Goal: Task Accomplishment & Management: Use online tool/utility

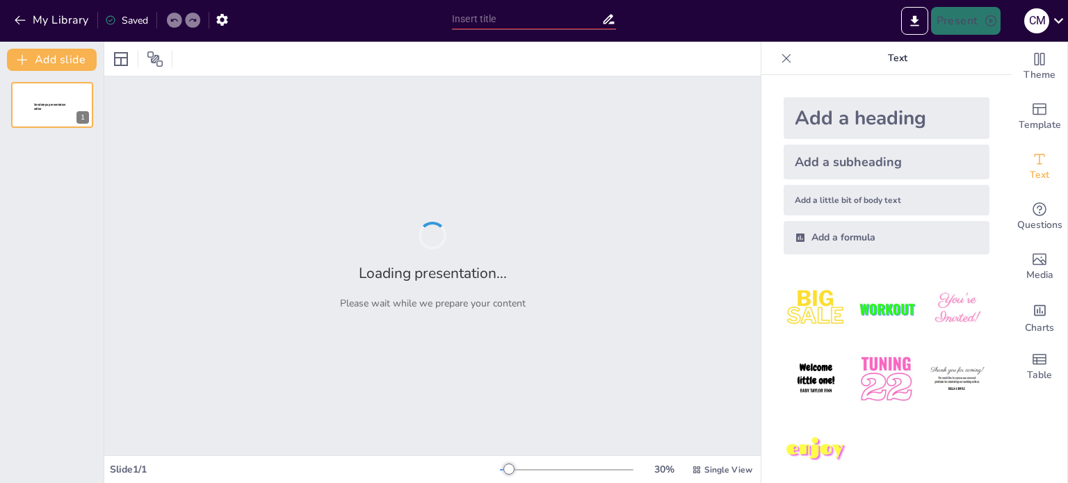
type input "La Calidad del Relato: Criterios para un Storytelling Efectivo en Investigación…"
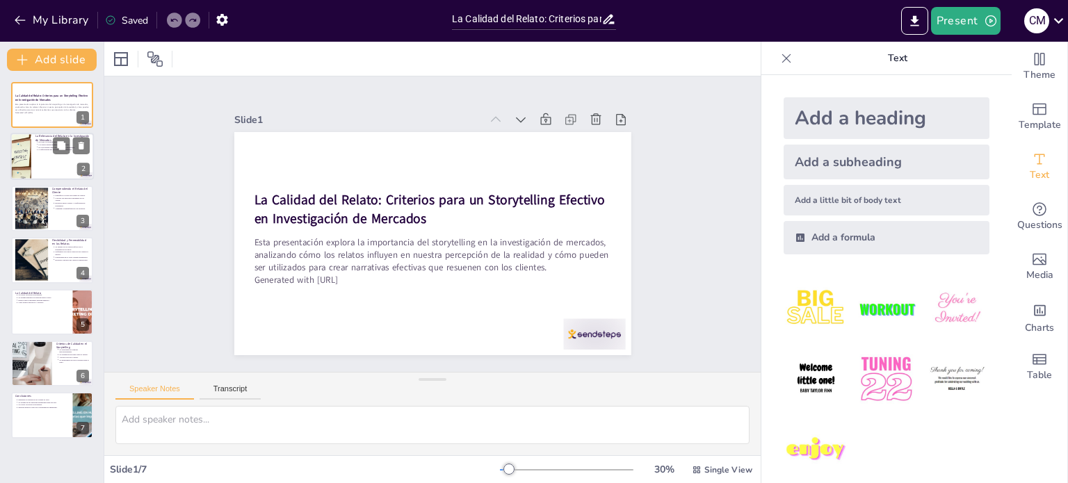
click at [33, 173] on div at bounding box center [51, 156] width 83 height 47
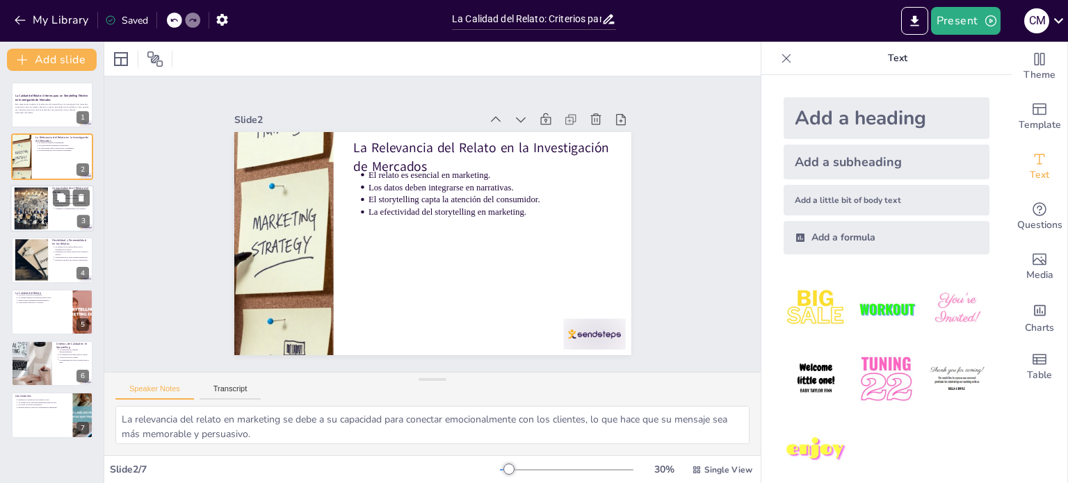
click at [31, 202] on div at bounding box center [31, 208] width 42 height 42
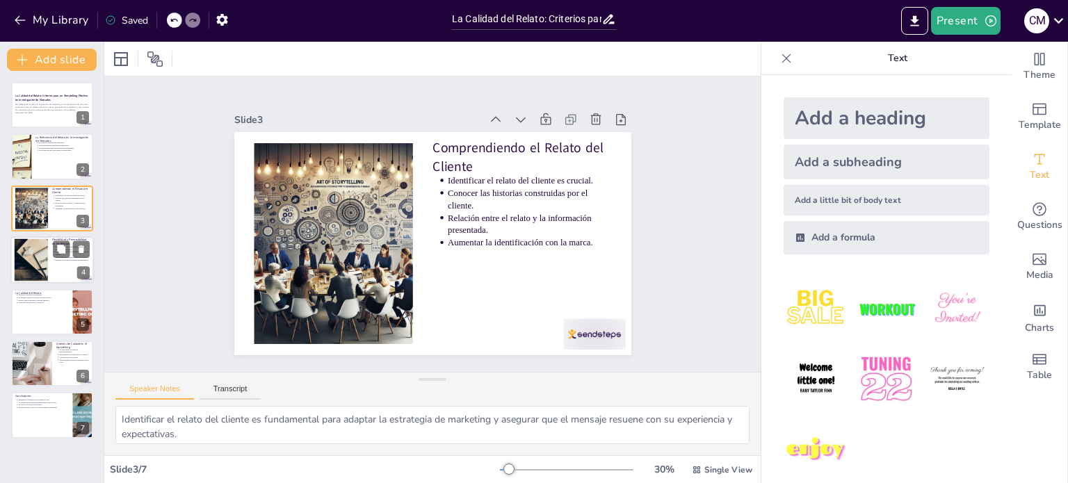
click at [51, 255] on div at bounding box center [51, 259] width 83 height 47
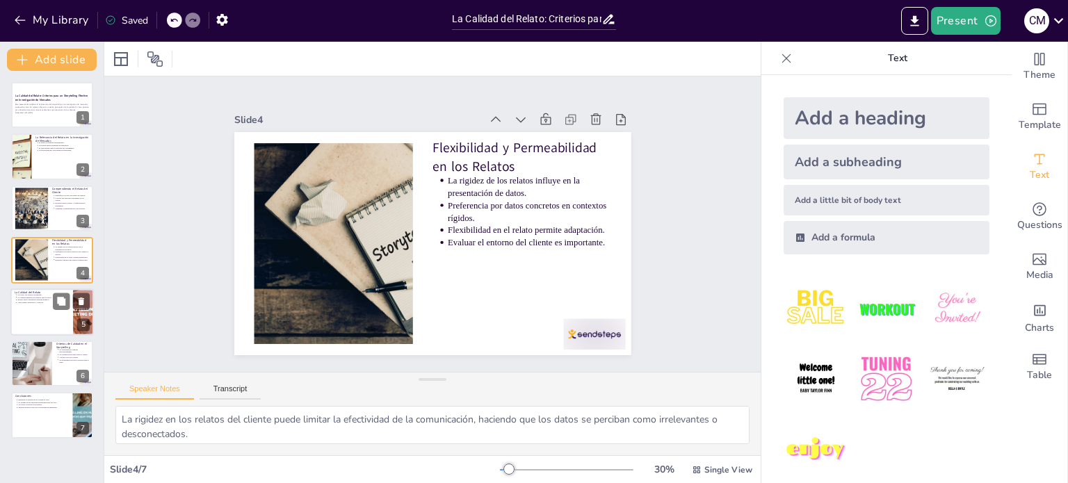
click at [39, 301] on p "Crear relatos atractivos y valiosos." at bounding box center [42, 302] width 51 height 3
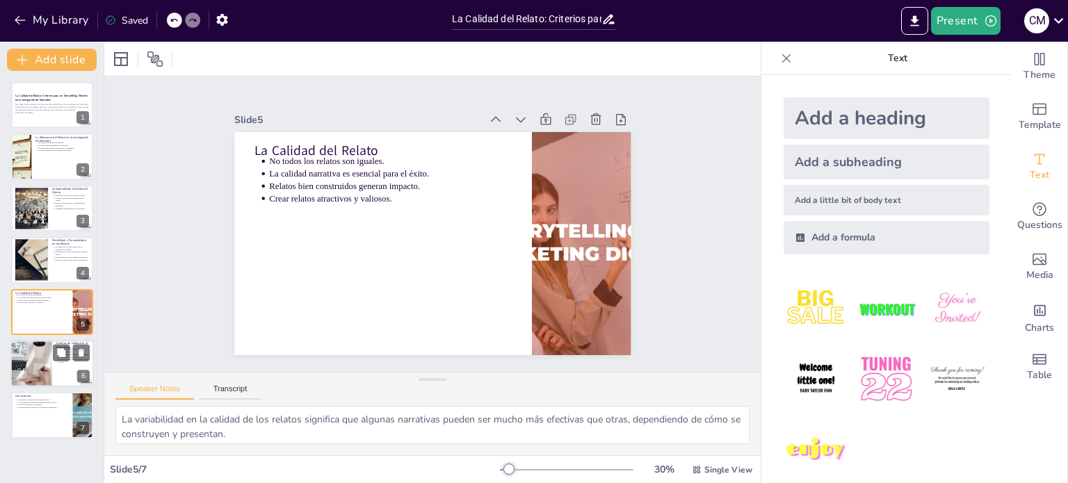
click at [31, 366] on div at bounding box center [31, 363] width 70 height 47
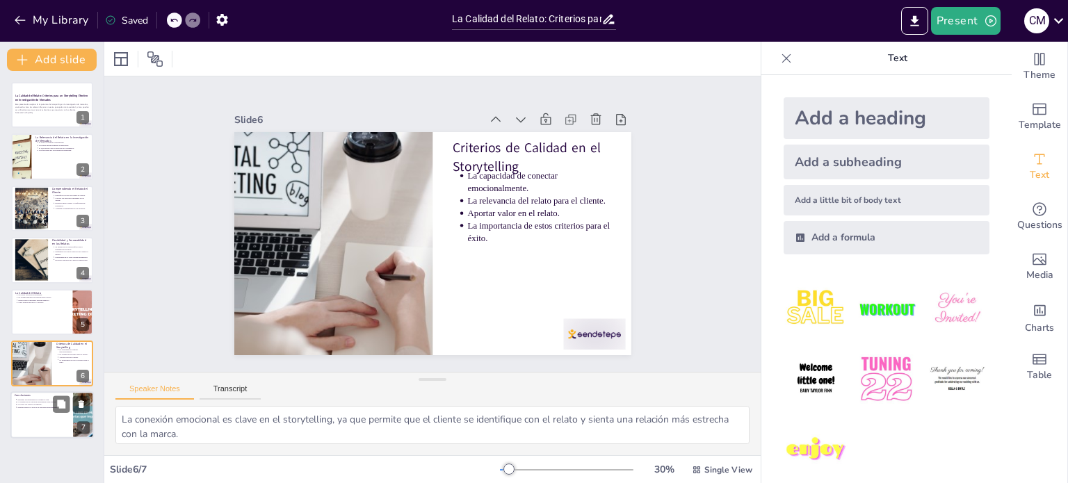
click at [31, 414] on div at bounding box center [51, 415] width 83 height 47
type textarea "Entender las narrativas del cliente permite a las empresas adaptar mejor sus me…"
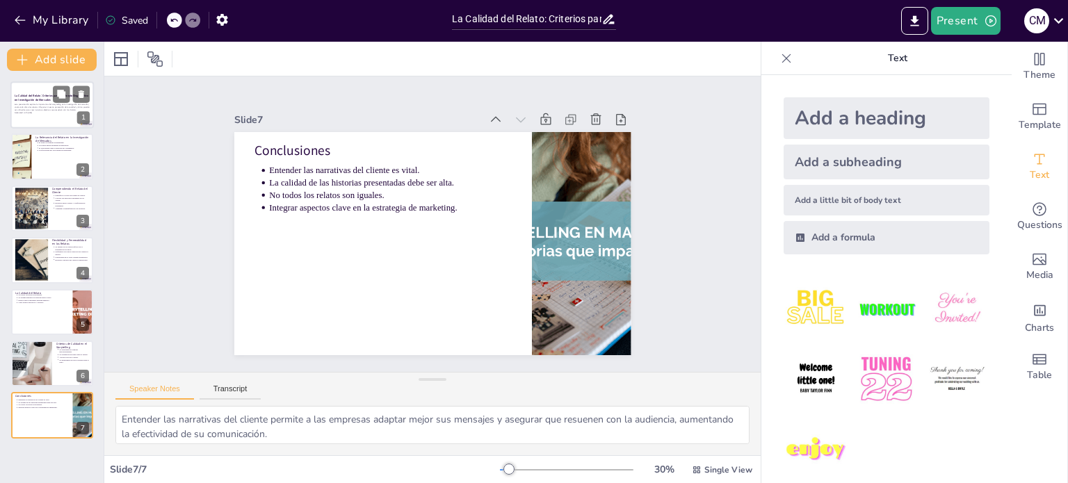
click at [41, 112] on p "Generated with [URL]" at bounding box center [52, 112] width 75 height 3
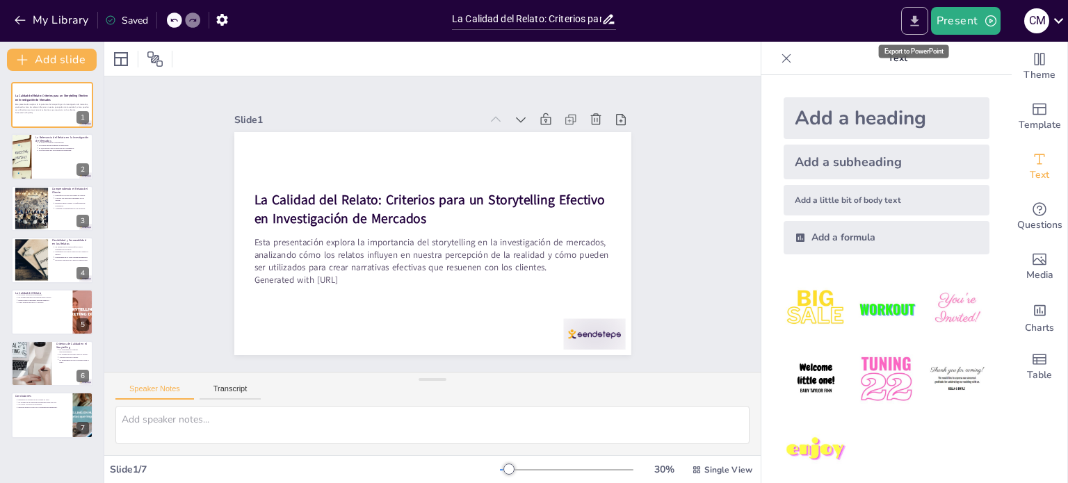
click at [914, 19] on icon "Export to PowerPoint" at bounding box center [914, 20] width 8 height 10
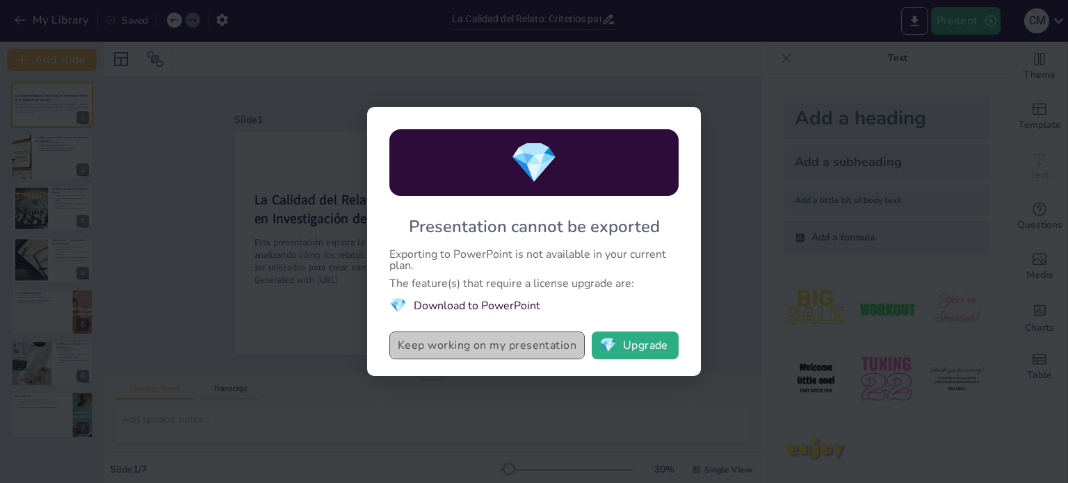
click at [464, 350] on button "Keep working on my presentation" at bounding box center [486, 346] width 195 height 28
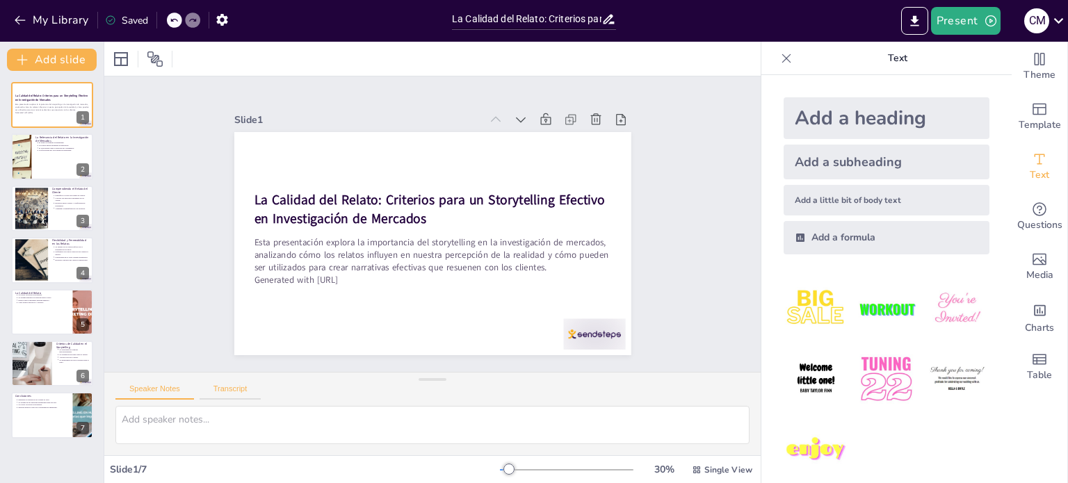
click at [230, 387] on button "Transcript" at bounding box center [231, 391] width 62 height 15
click at [159, 389] on button "Speaker Notes" at bounding box center [154, 391] width 79 height 15
click at [887, 59] on p "Text" at bounding box center [897, 58] width 200 height 33
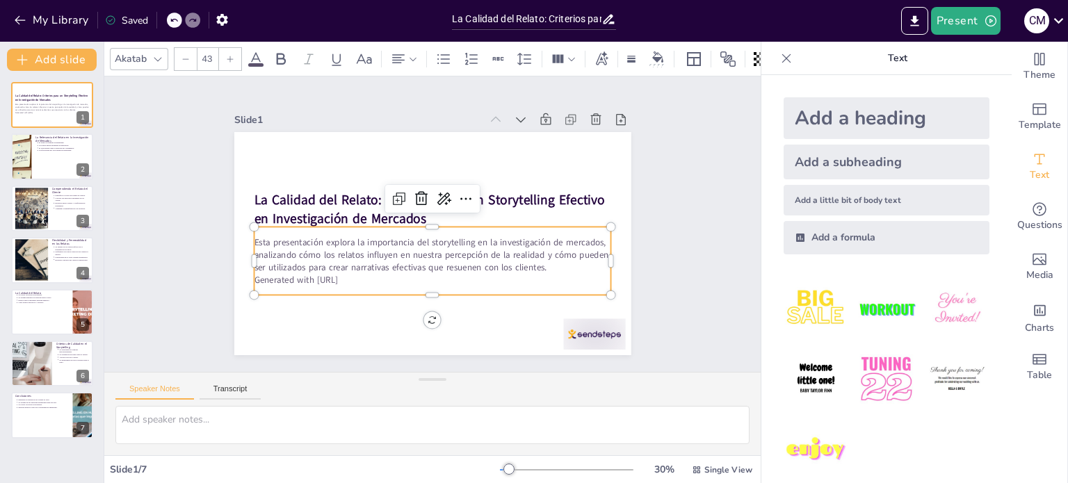
click at [405, 277] on p "Generated with [URL]" at bounding box center [483, 247] width 156 height 332
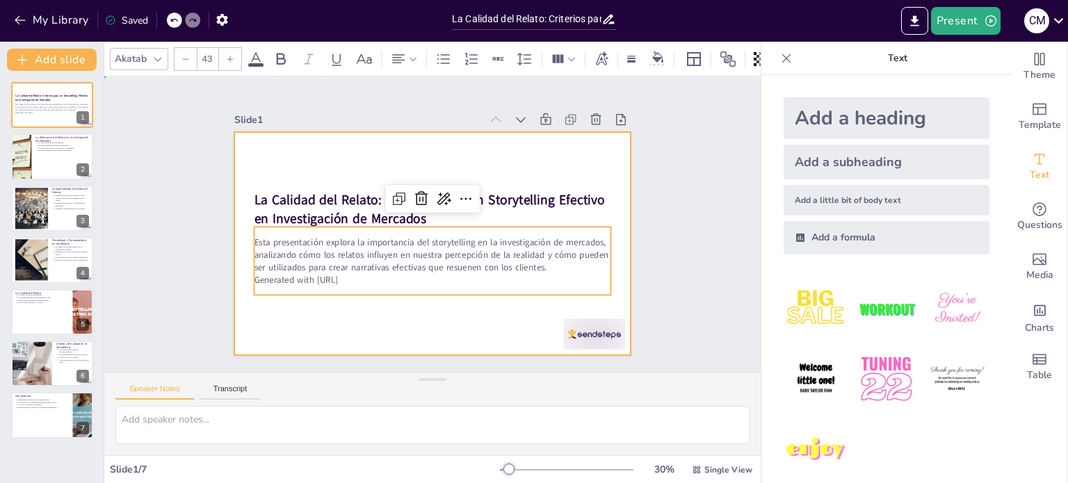
click at [343, 337] on div at bounding box center [451, 218] width 335 height 446
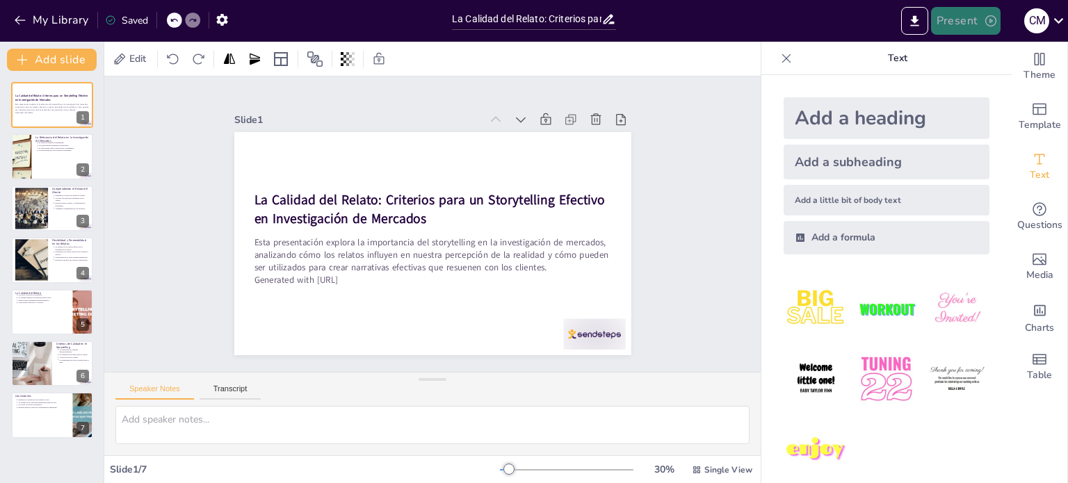
click at [988, 19] on icon "button" at bounding box center [991, 21] width 14 height 14
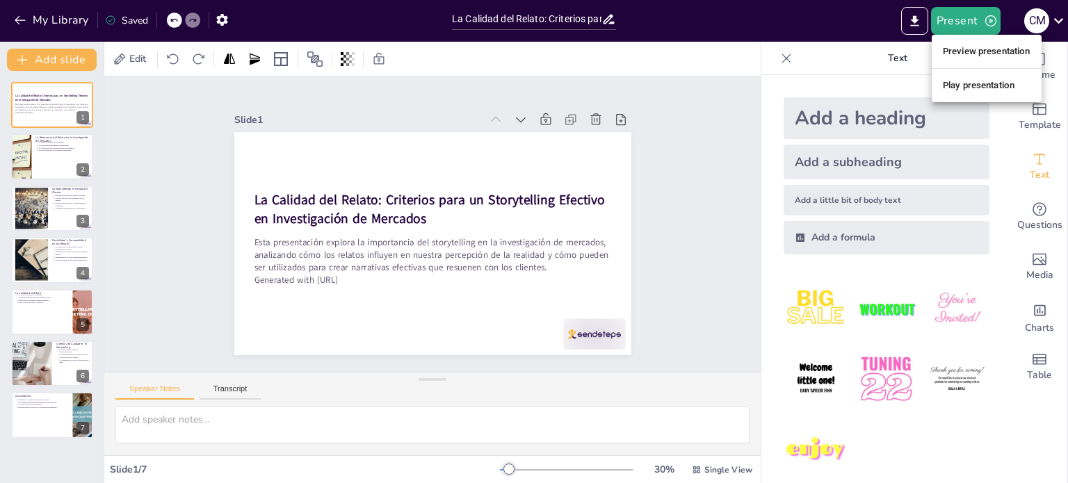
click at [979, 54] on li "Preview presentation" at bounding box center [987, 51] width 110 height 22
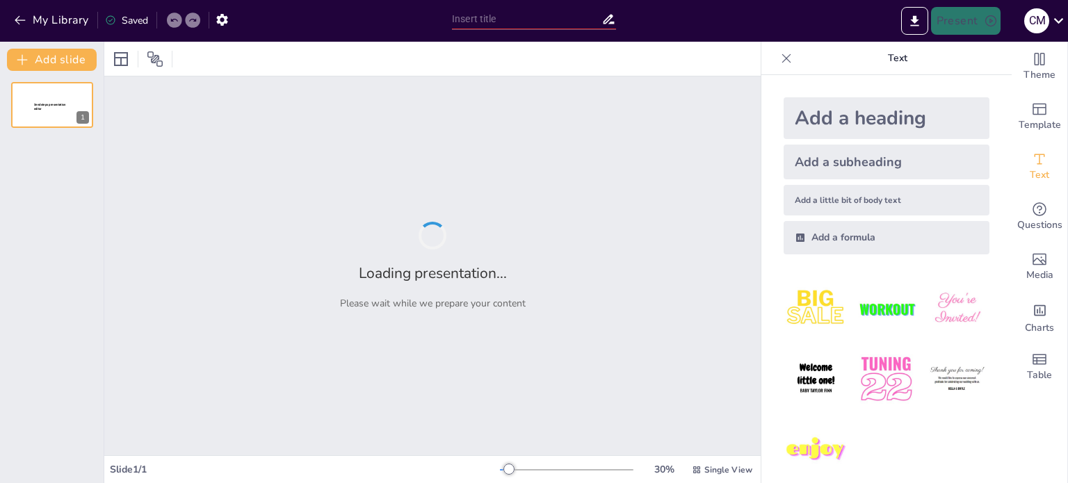
type input "La Calidad del Relato: Criterios para un Storytelling Efectivo en Investigación…"
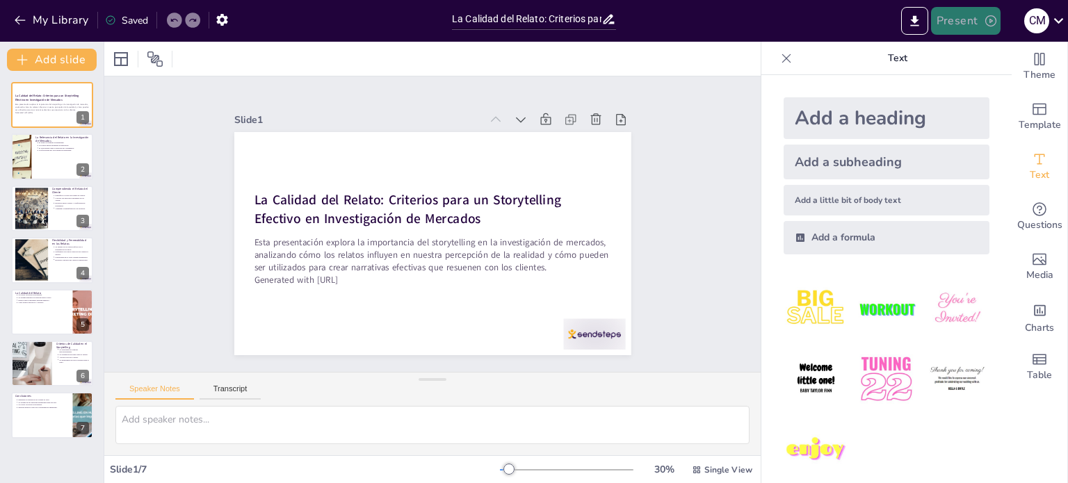
click at [984, 19] on icon "button" at bounding box center [991, 21] width 14 height 14
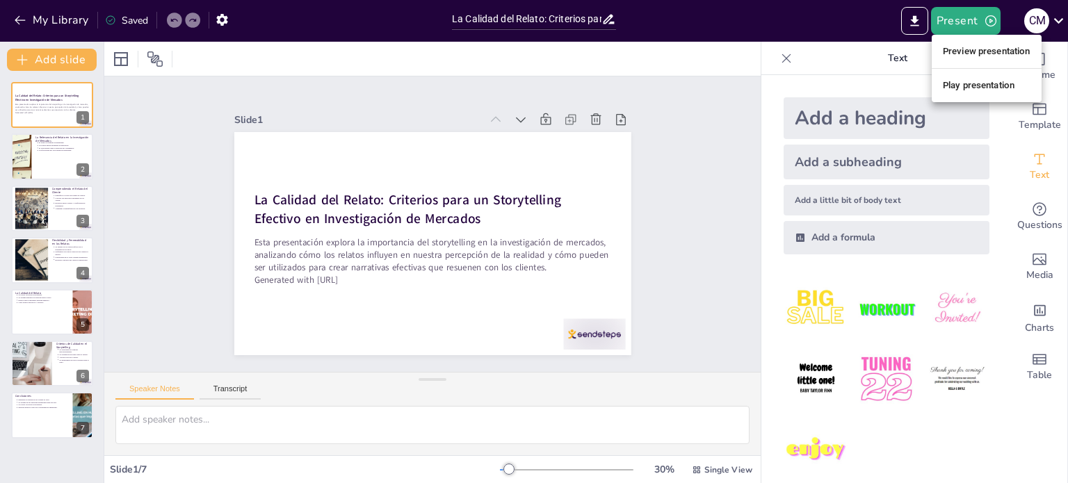
click at [957, 83] on li "Play presentation" at bounding box center [987, 85] width 110 height 22
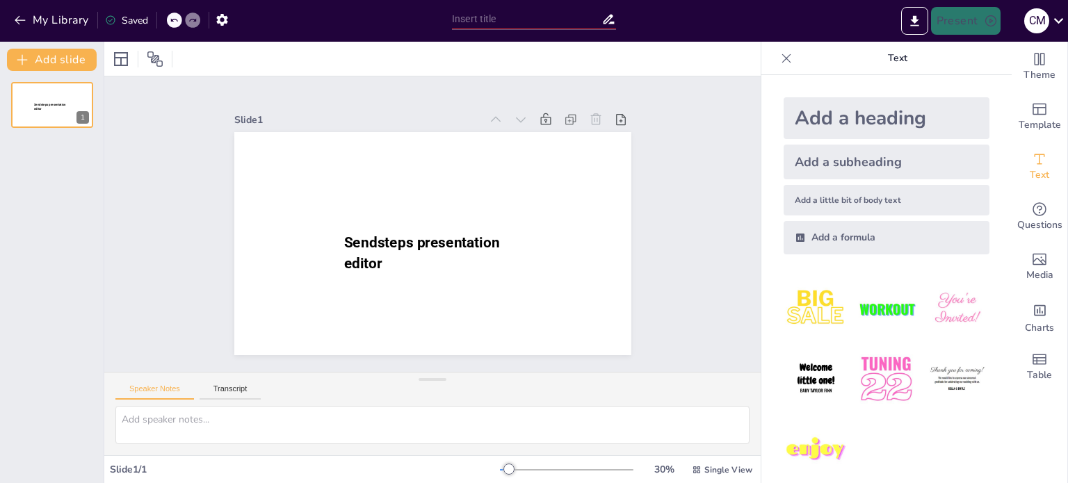
type input "La Calidad del Relato: Criterios para un Storytelling Efectivo en Investigación…"
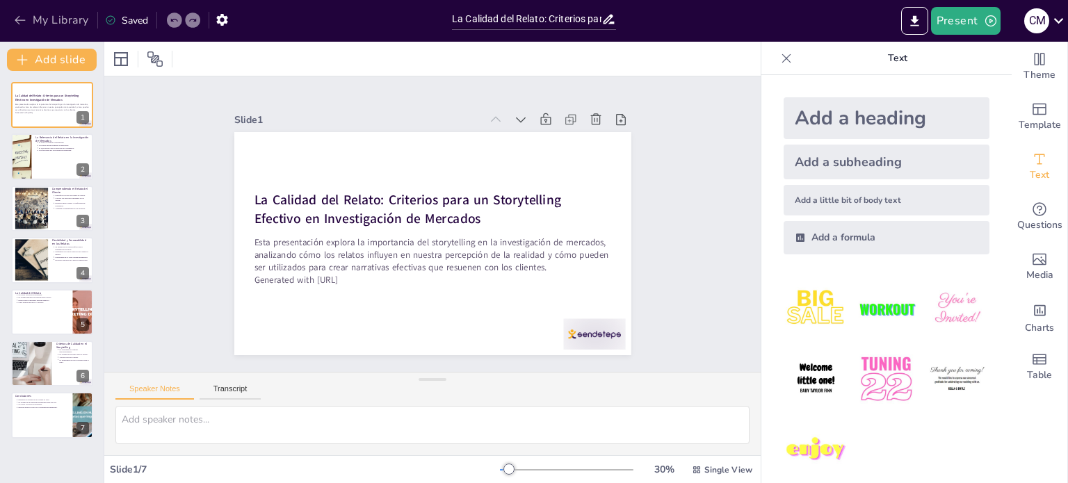
click at [17, 18] on icon "button" at bounding box center [20, 20] width 14 height 14
